Goal: Find specific page/section: Find specific page/section

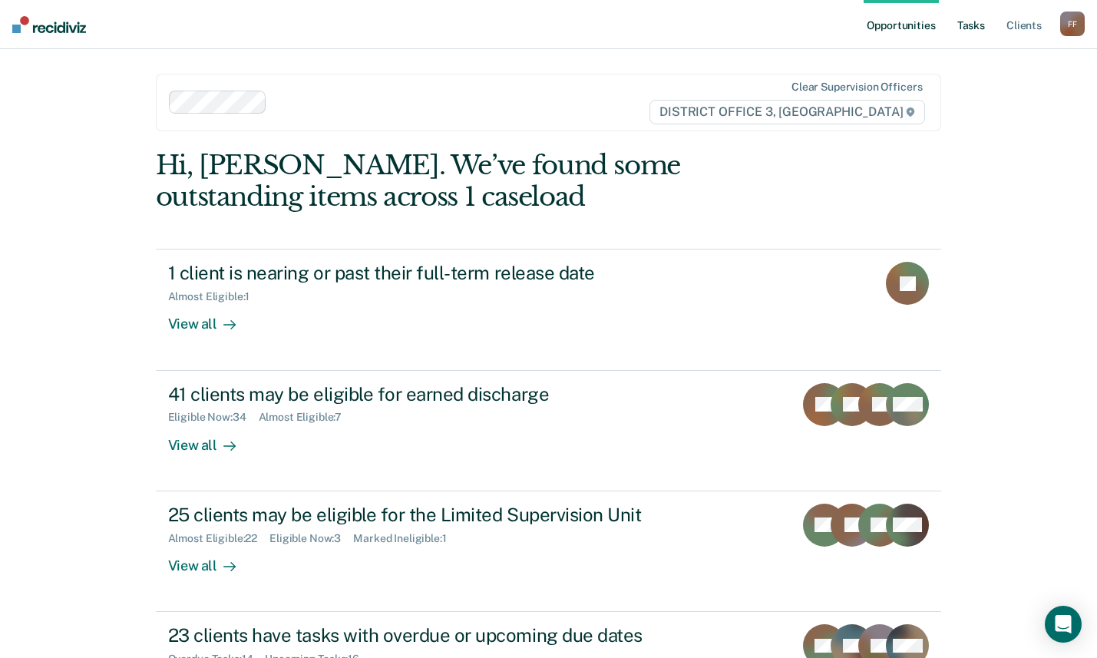
click at [974, 22] on link "Tasks" at bounding box center [971, 24] width 34 height 49
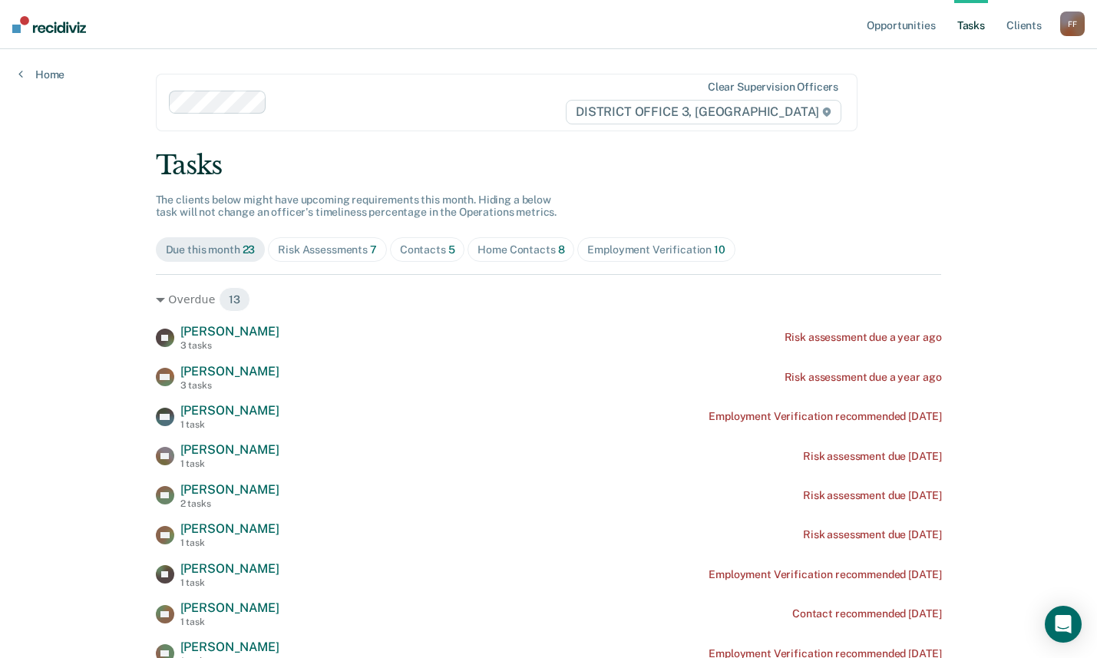
click at [432, 253] on div "Contacts 5" at bounding box center [427, 249] width 55 height 13
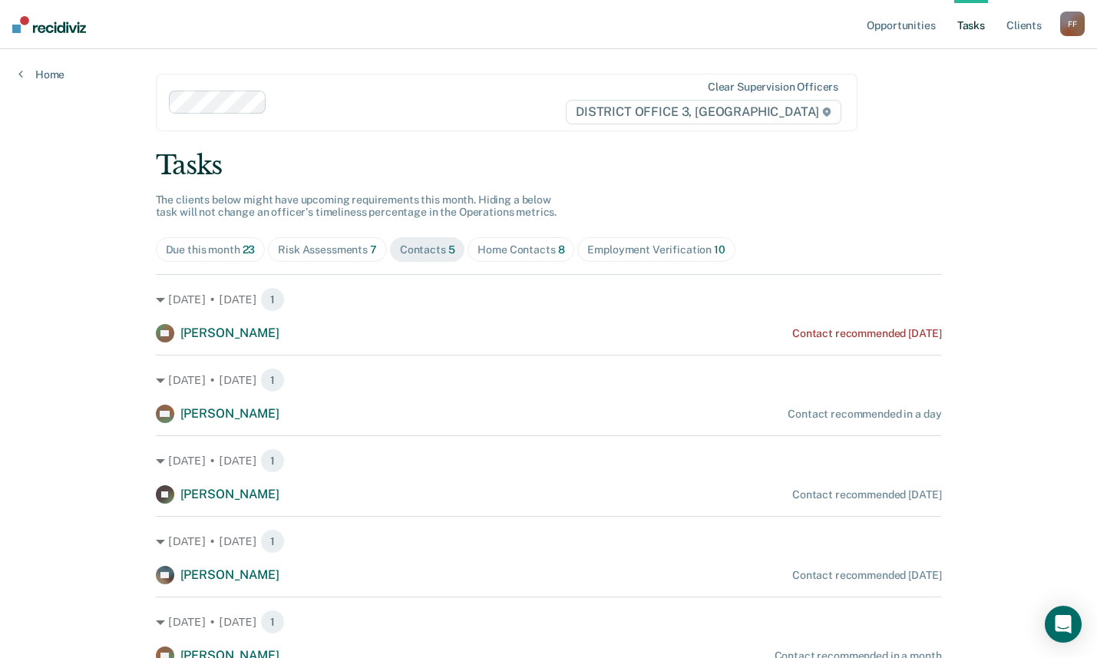
click at [1050, 335] on div "Opportunities Tasks Client s Flores, Frank F F Profile How it works Log Out Hom…" at bounding box center [548, 363] width 1097 height 726
click at [1037, 304] on div "Opportunities Tasks Client s Flores, Frank F F Profile How it works Log Out Hom…" at bounding box center [548, 363] width 1097 height 726
click at [967, 259] on div "Opportunities Tasks Client s Flores, Frank F F Profile How it works Log Out Hom…" at bounding box center [548, 363] width 1097 height 726
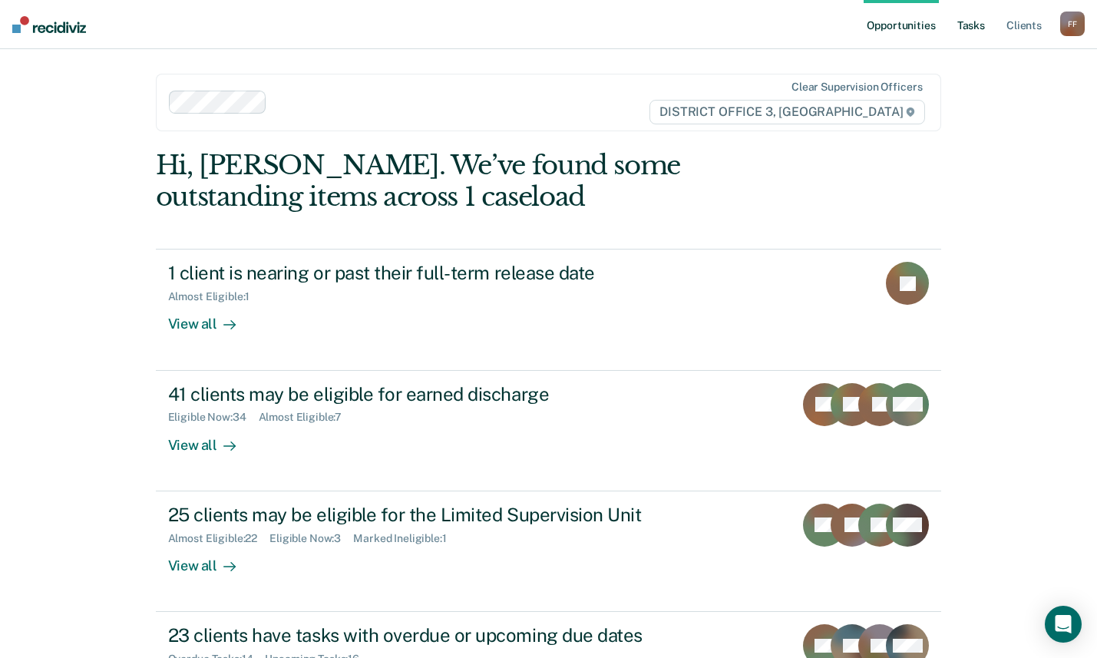
click at [987, 26] on link "Tasks" at bounding box center [971, 24] width 34 height 49
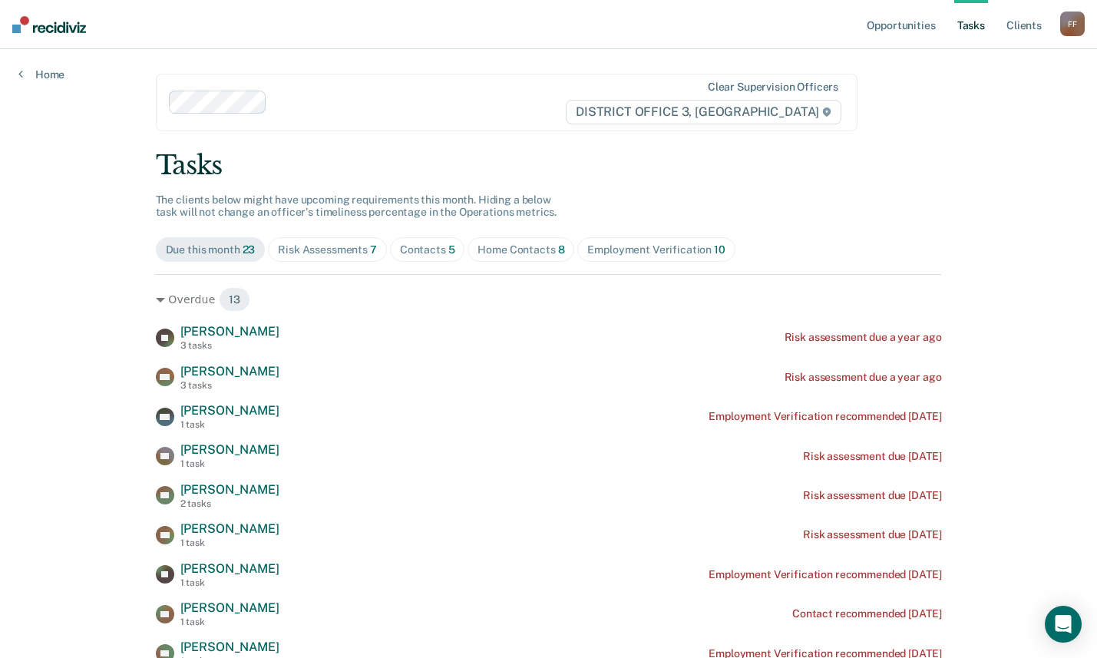
click at [303, 250] on div "Risk Assessments 7" at bounding box center [327, 249] width 99 height 13
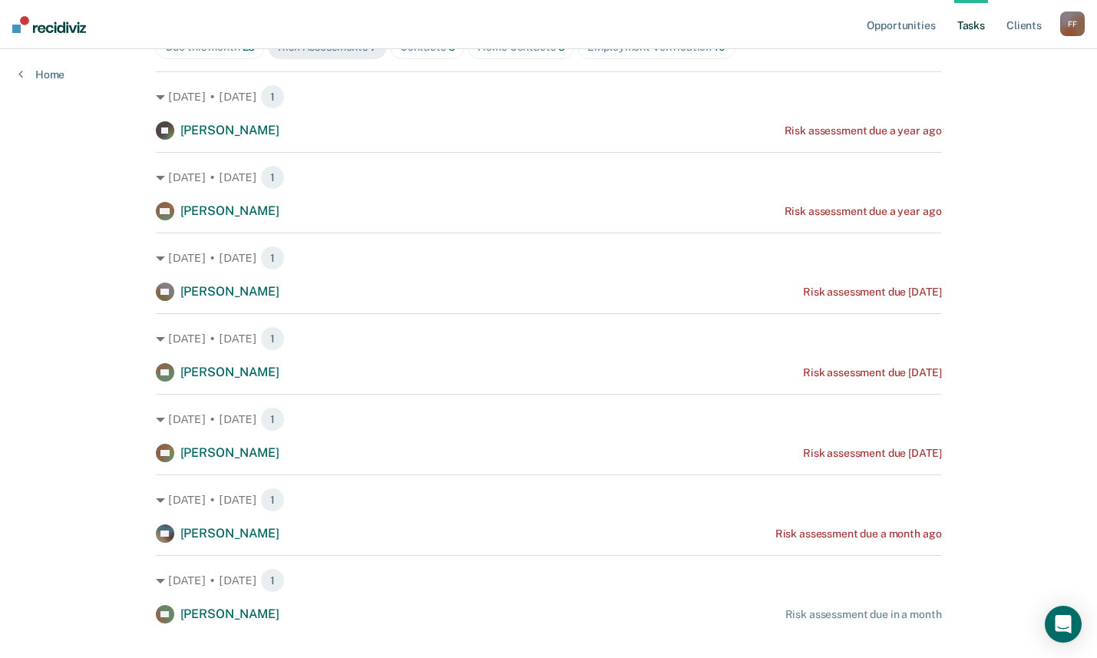
scroll to position [230, 0]
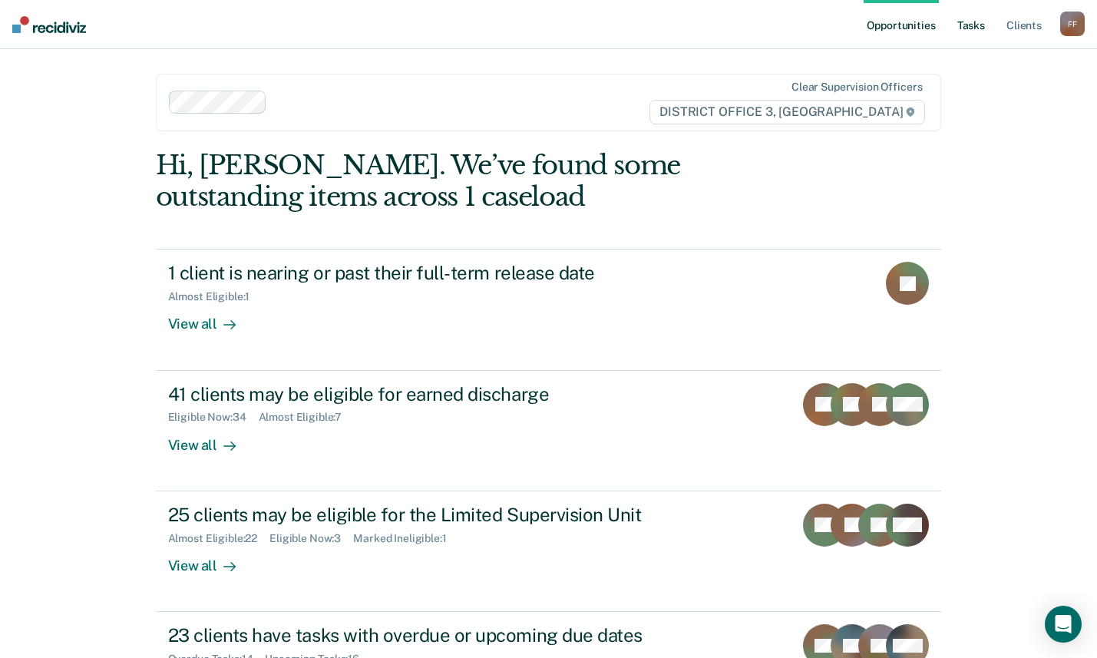
click at [969, 24] on link "Tasks" at bounding box center [971, 24] width 34 height 49
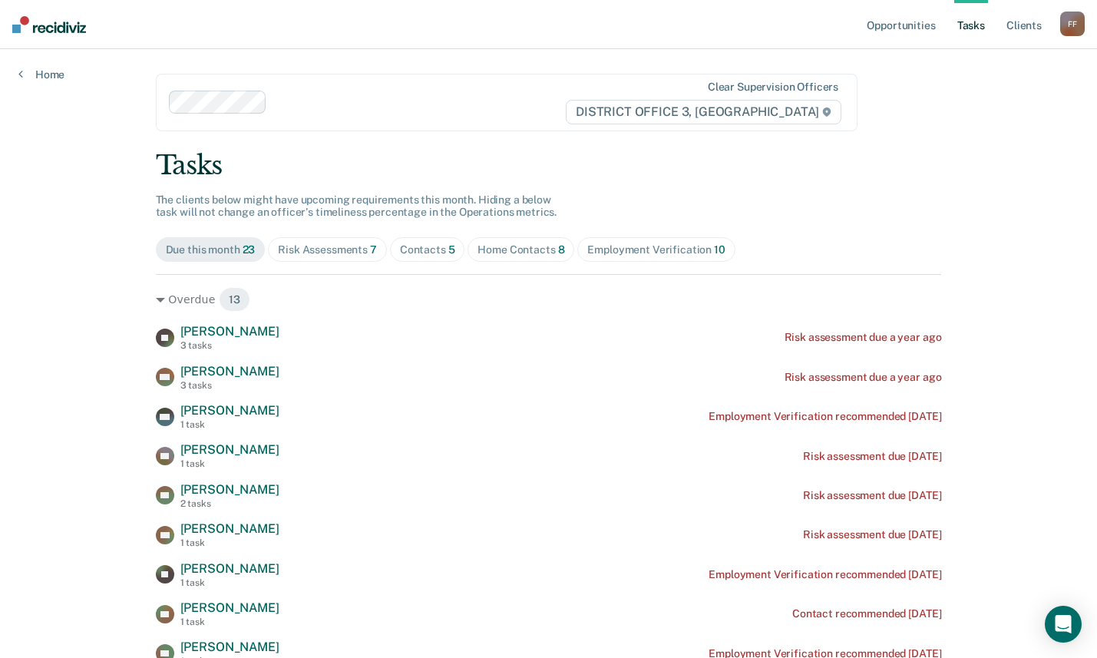
click at [422, 247] on div "Contacts 5" at bounding box center [427, 249] width 55 height 13
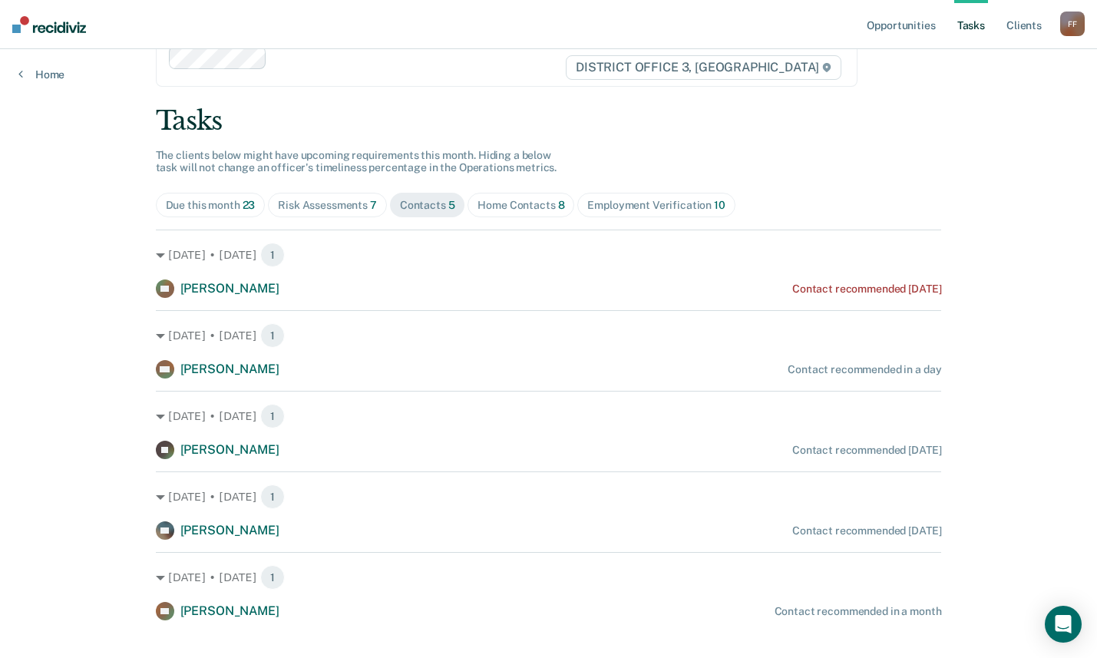
scroll to position [68, 0]
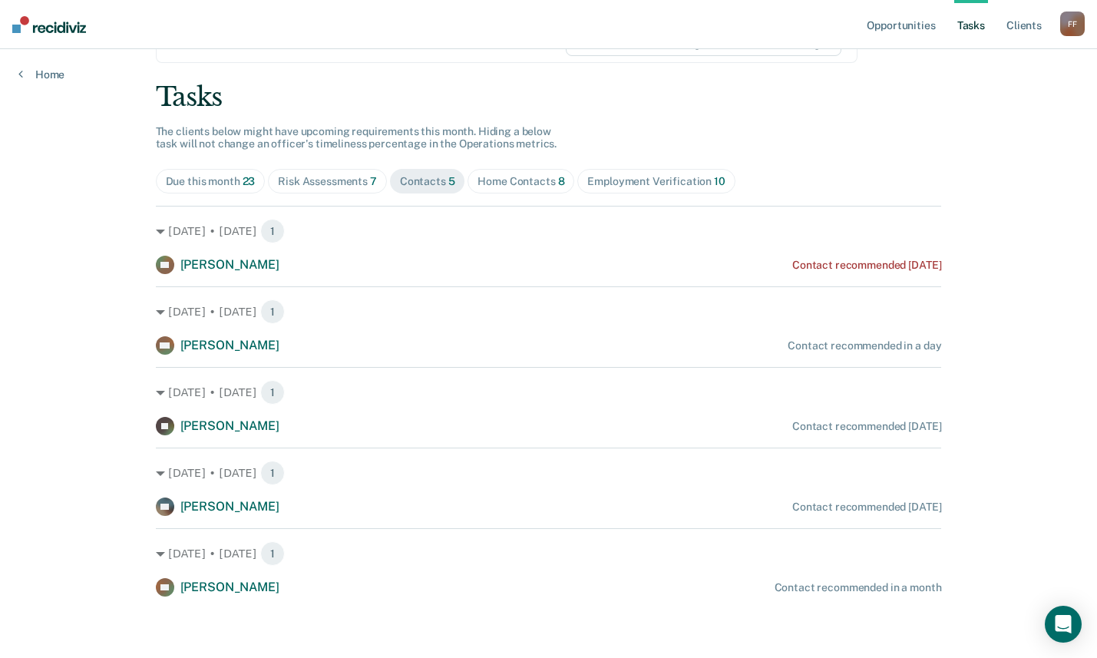
click at [488, 184] on div "Home Contacts 8" at bounding box center [521, 181] width 87 height 13
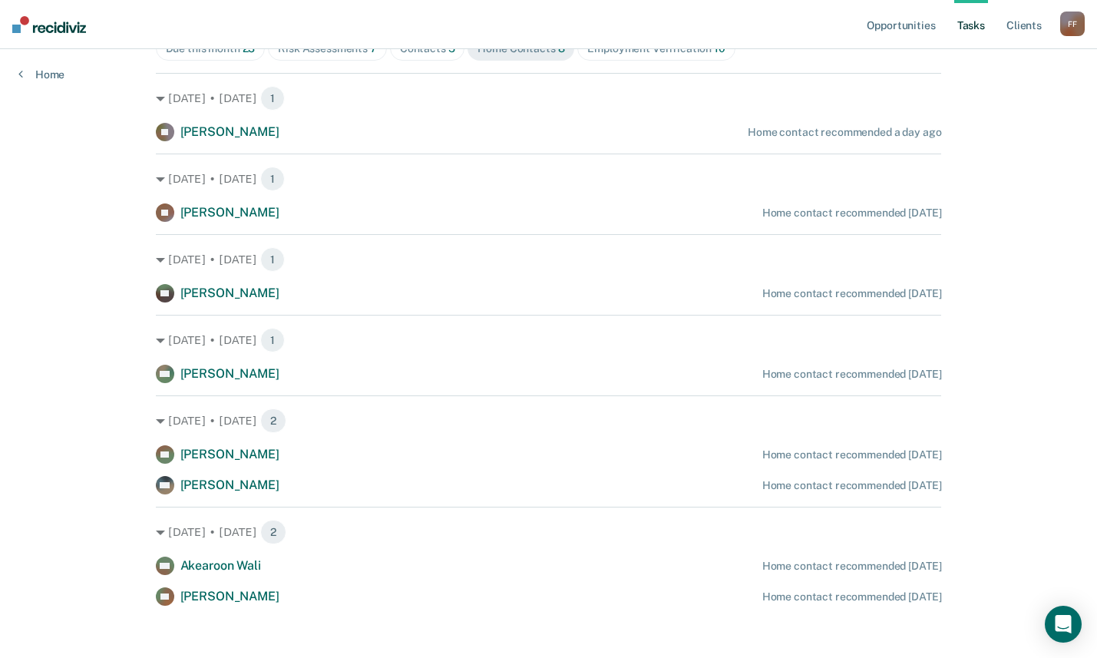
scroll to position [210, 0]
